Goal: Information Seeking & Learning: Understand process/instructions

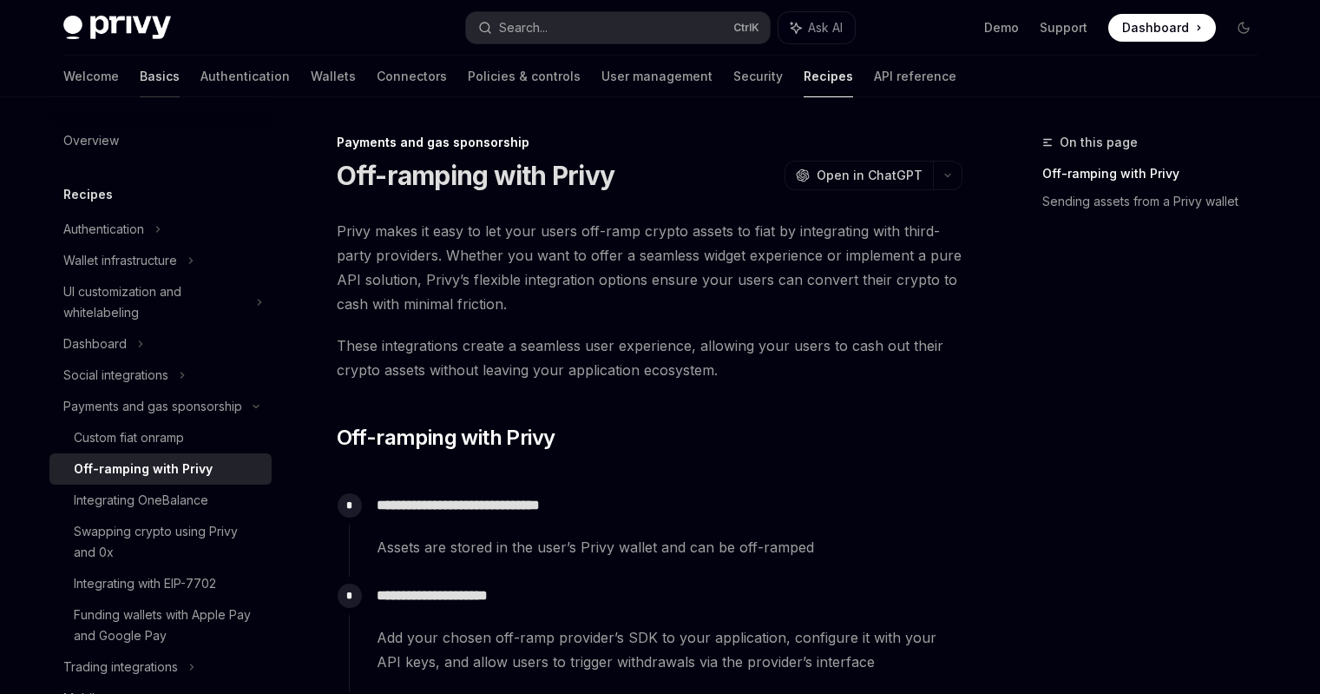
click at [140, 76] on link "Basics" at bounding box center [160, 77] width 40 height 42
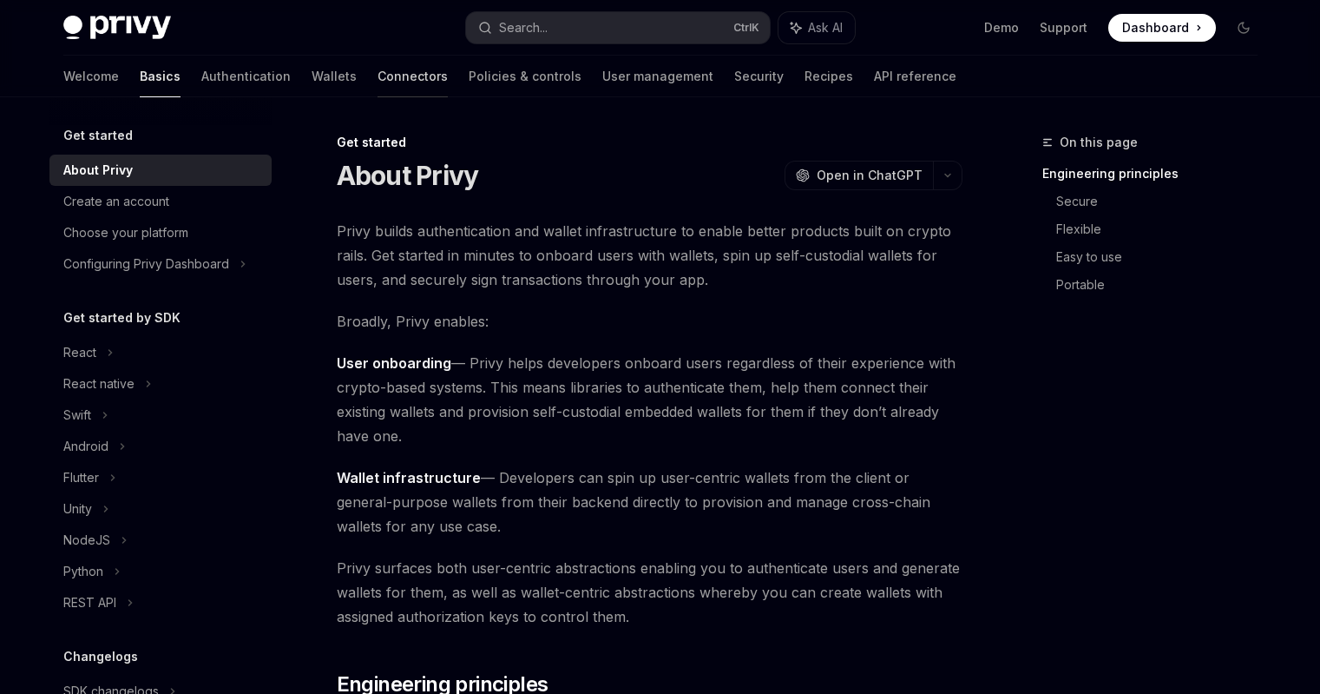
click at [378, 73] on link "Connectors" at bounding box center [413, 77] width 70 height 42
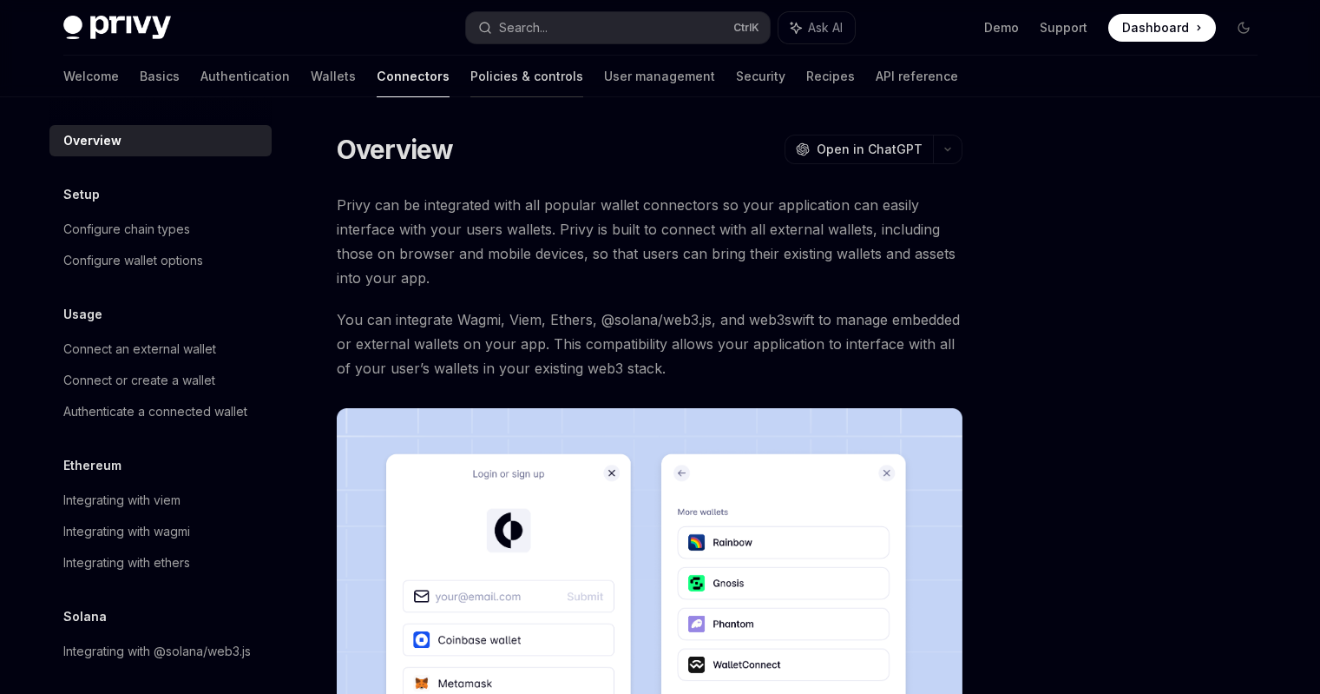
click at [471, 79] on link "Policies & controls" at bounding box center [527, 77] width 113 height 42
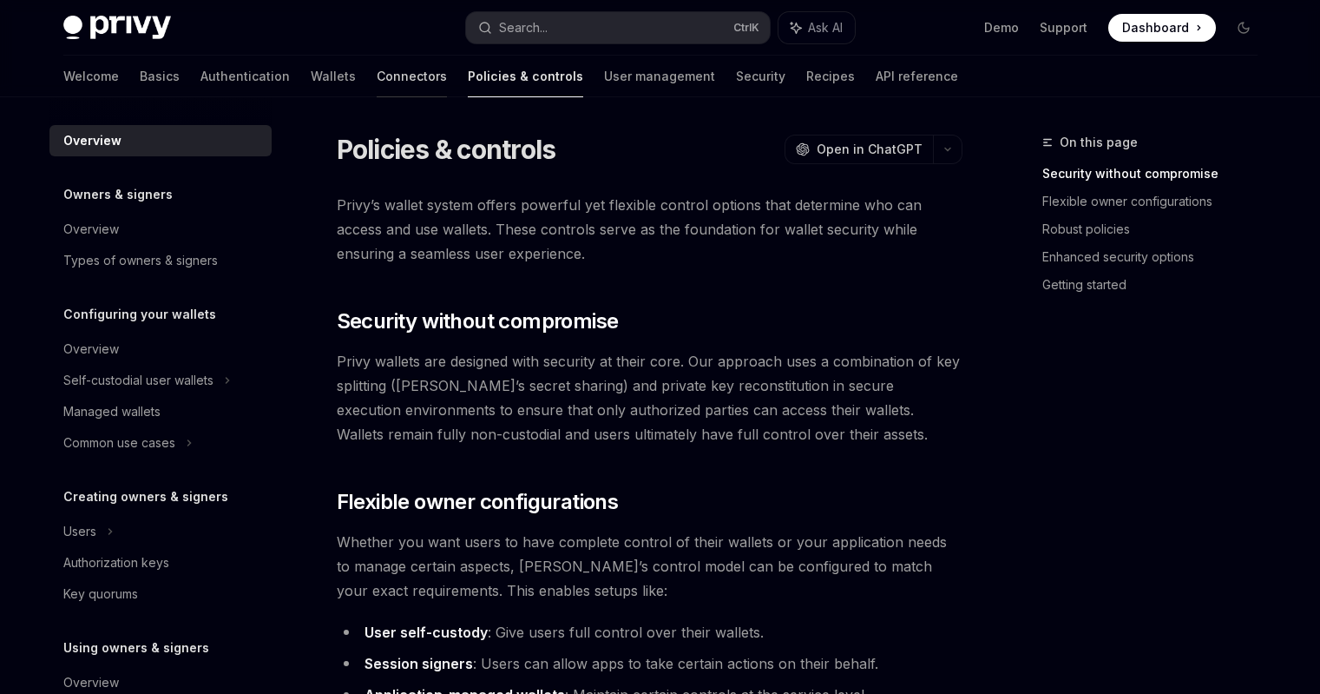
click at [377, 71] on link "Connectors" at bounding box center [412, 77] width 70 height 42
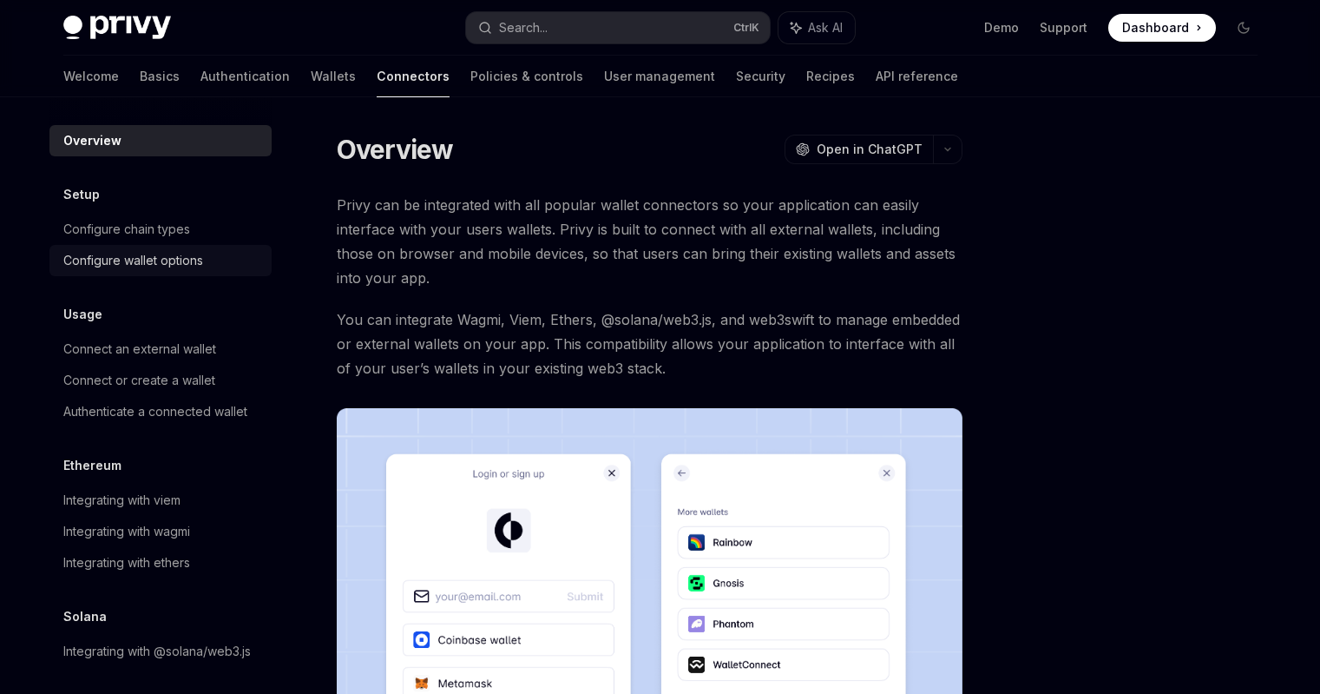
click at [175, 264] on div "Configure wallet options" at bounding box center [133, 260] width 140 height 21
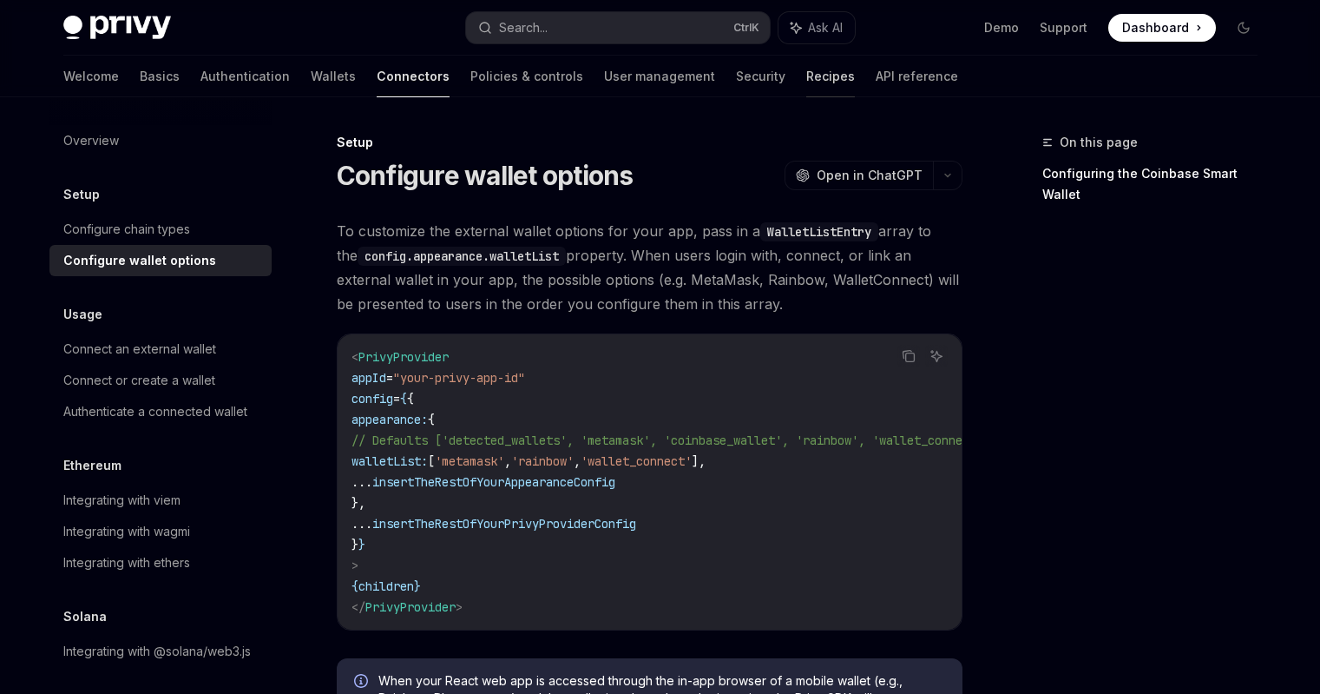
click at [807, 76] on link "Recipes" at bounding box center [831, 77] width 49 height 42
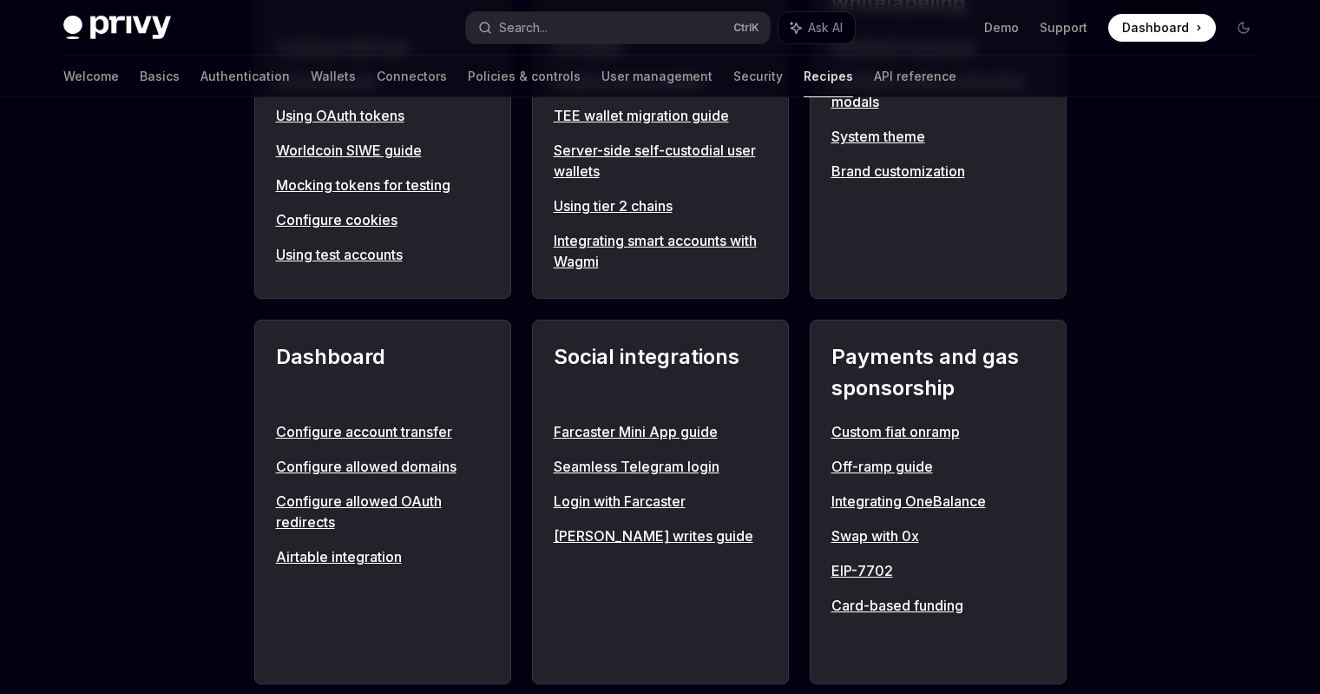
scroll to position [868, 0]
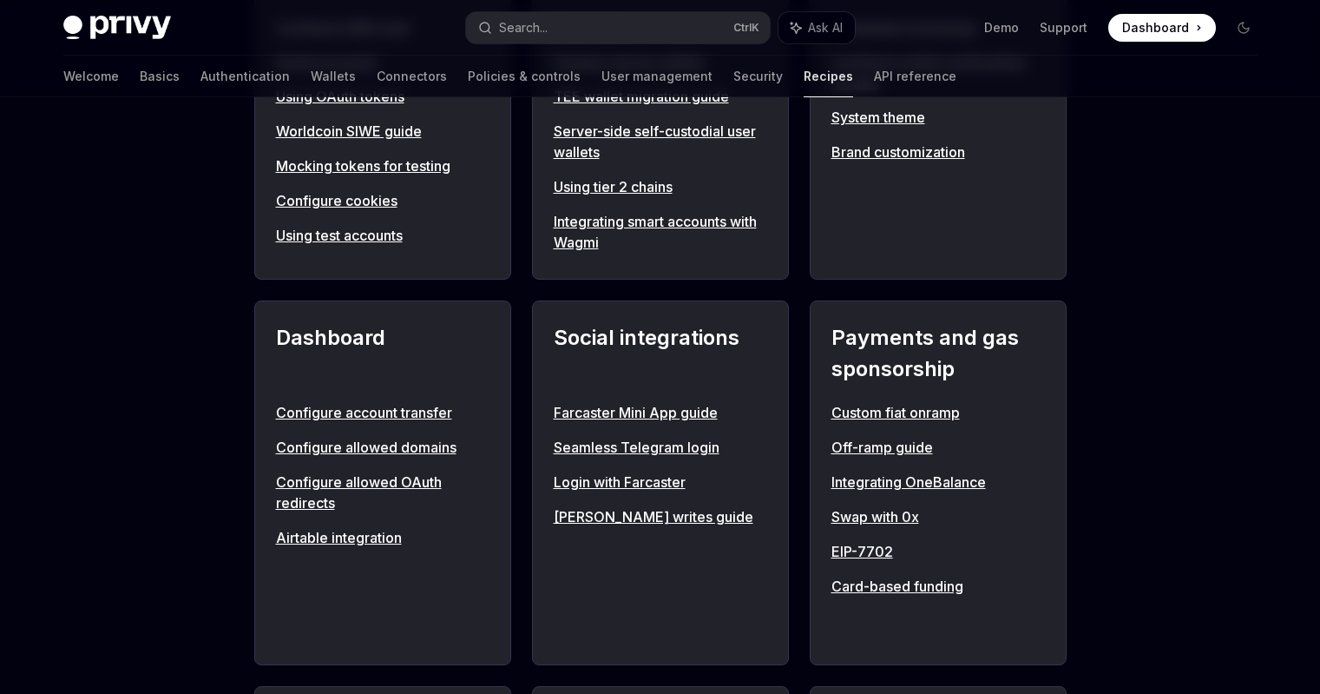
click at [902, 410] on link "Custom fiat onramp" at bounding box center [939, 412] width 214 height 21
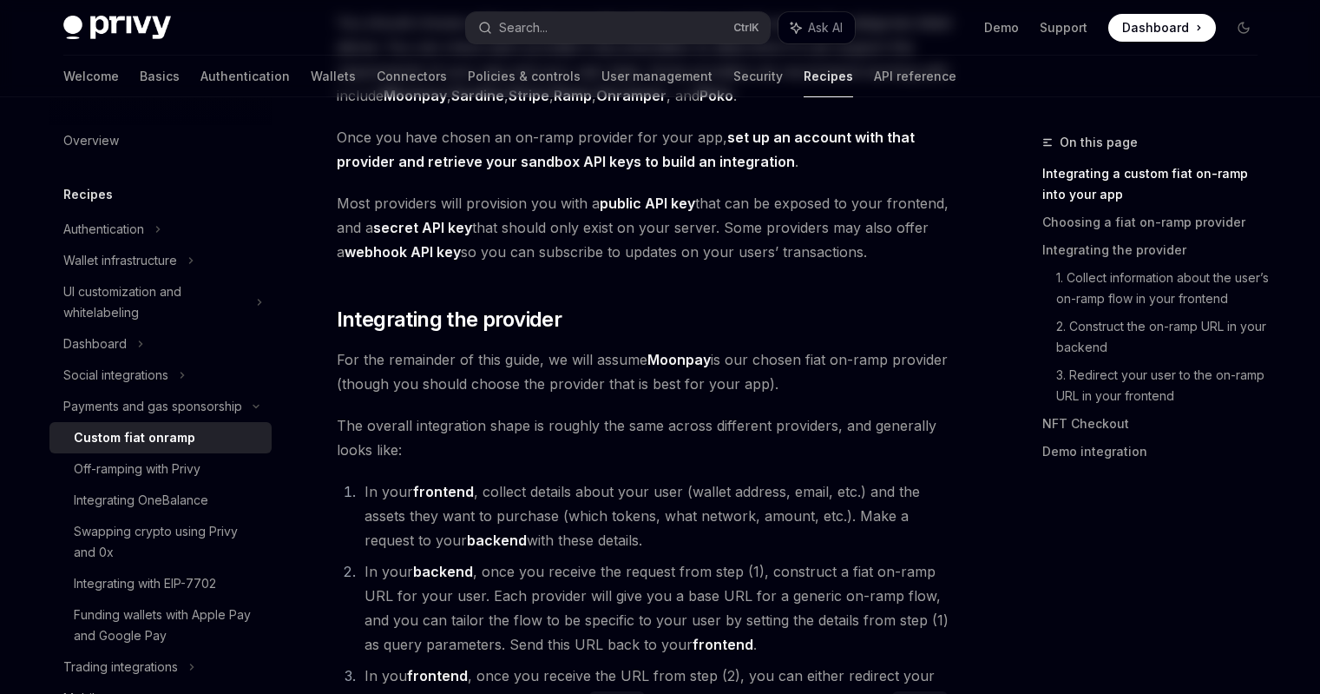
type textarea "*"
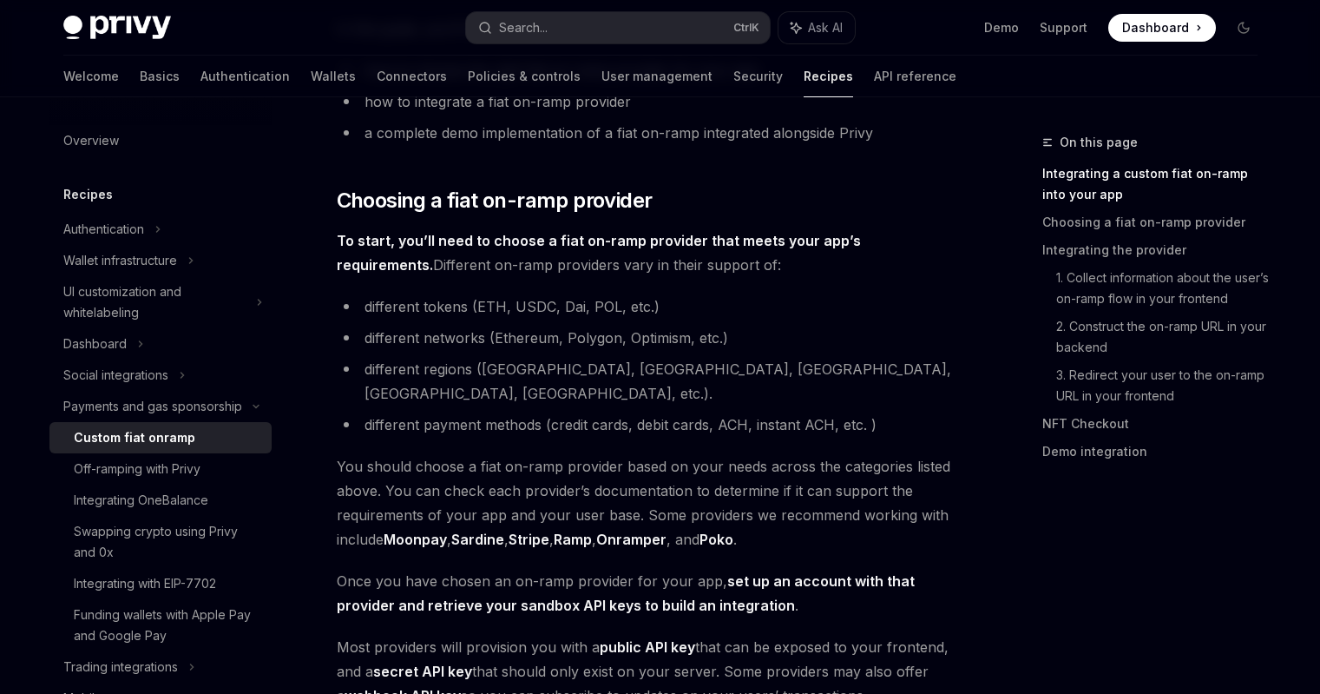
scroll to position [608, 0]
